Goal: Find specific page/section: Find specific page/section

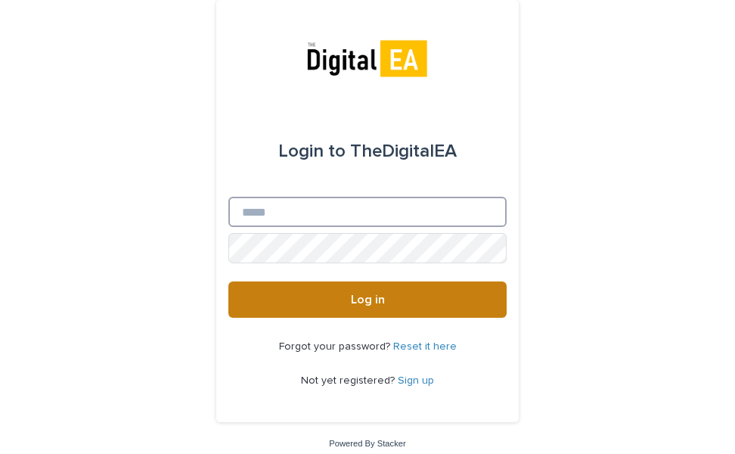
type input "**********"
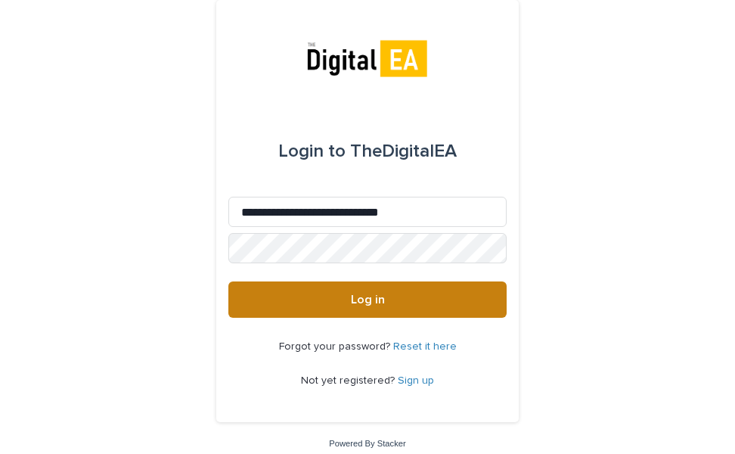
click at [351, 305] on span "Log in" at bounding box center [368, 299] width 34 height 12
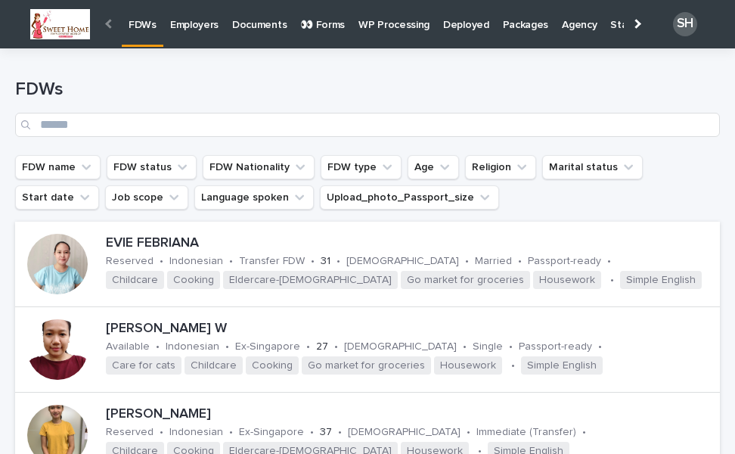
click at [320, 20] on p "👀 Forms" at bounding box center [322, 16] width 45 height 32
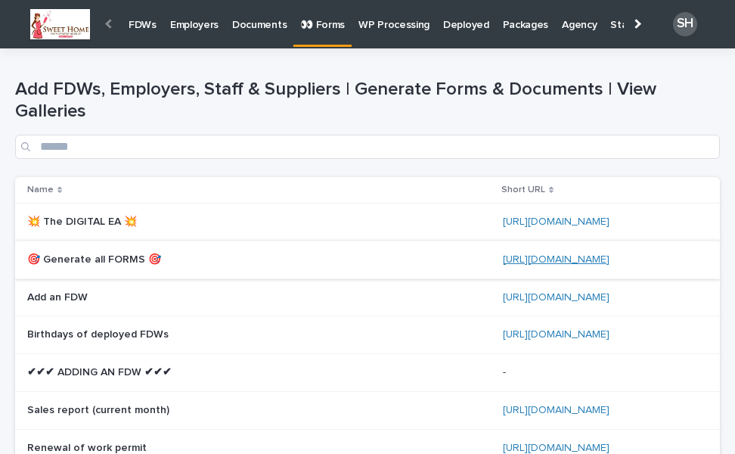
click at [514, 254] on link "[URL][DOMAIN_NAME]" at bounding box center [556, 259] width 107 height 11
